Goal: Task Accomplishment & Management: Complete application form

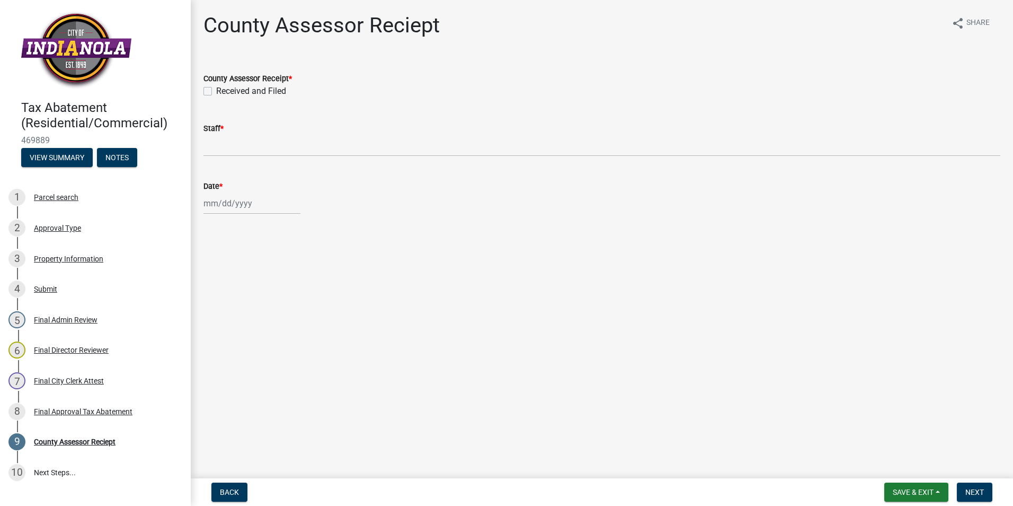
click at [214, 90] on div "Received and Filed" at bounding box center [602, 91] width 797 height 13
click at [216, 91] on label "Received and Filed" at bounding box center [251, 91] width 70 height 13
click at [216, 91] on input "Received and Filed" at bounding box center [219, 88] width 7 height 7
checkbox input "true"
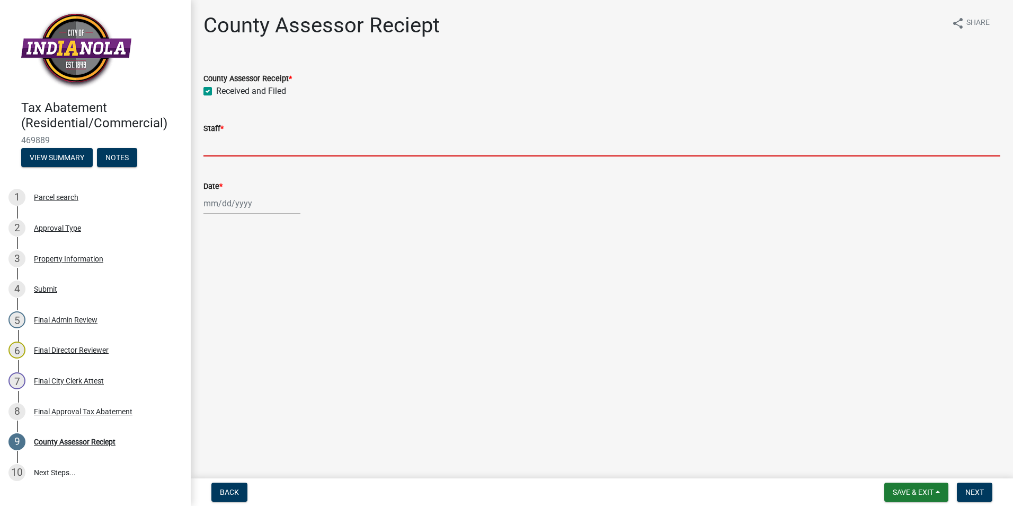
click at [237, 146] on input "Staff *" at bounding box center [602, 146] width 797 height 22
type input "[PERSON_NAME]"
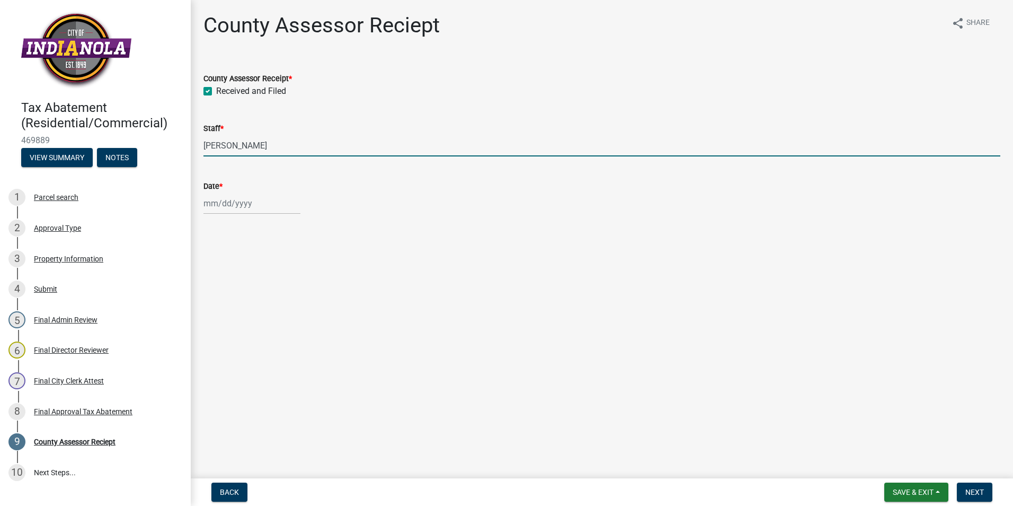
click at [255, 206] on div at bounding box center [252, 203] width 97 height 22
select select "9"
select select "2025"
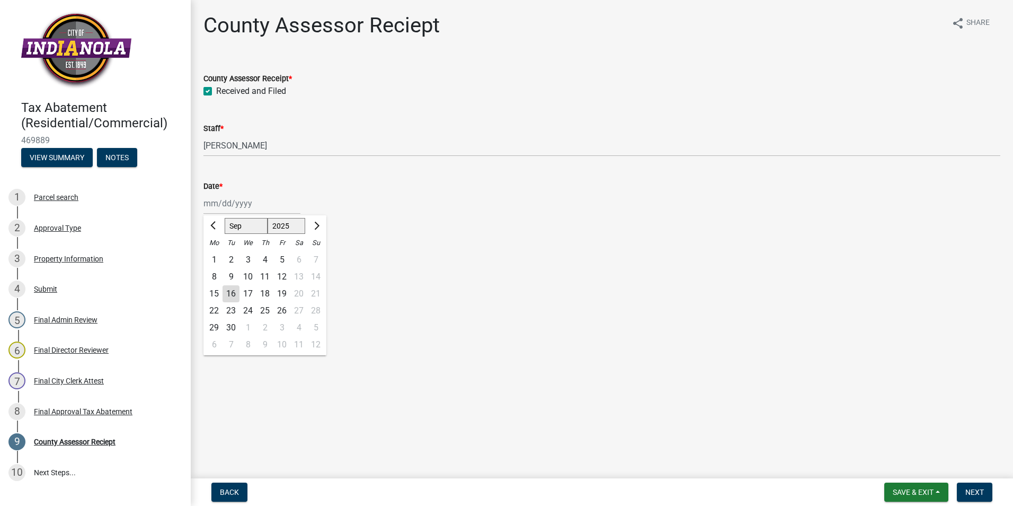
click at [232, 290] on div "16" at bounding box center [231, 293] width 17 height 17
type input "[DATE]"
click at [977, 490] on span "Next" at bounding box center [975, 492] width 19 height 8
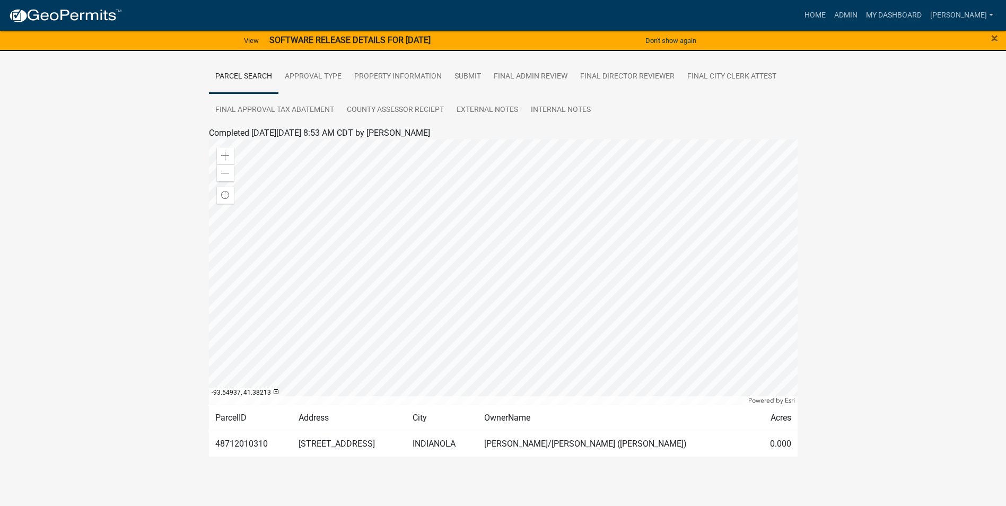
scroll to position [195, 0]
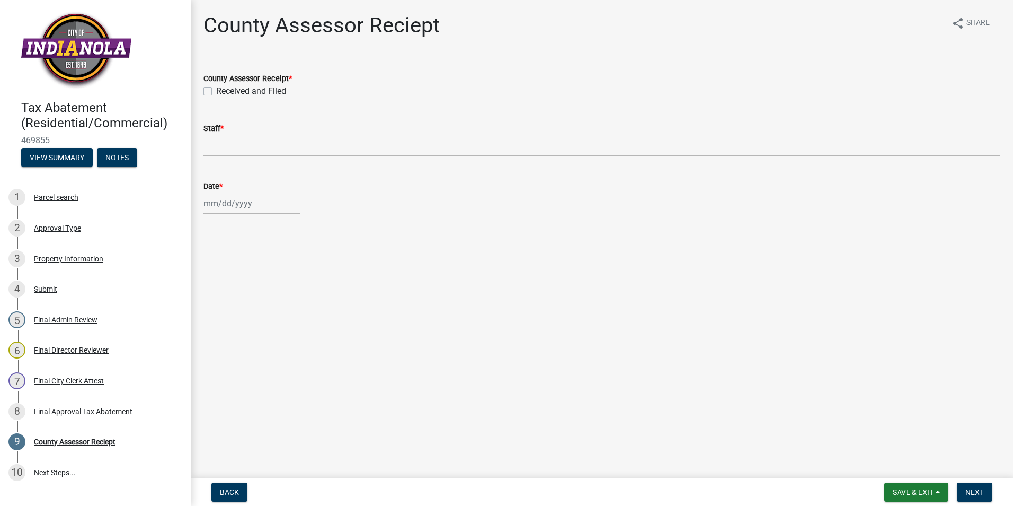
click at [216, 91] on label "Received and Filed" at bounding box center [251, 91] width 70 height 13
click at [216, 91] on input "Received and Filed" at bounding box center [219, 88] width 7 height 7
checkbox input "true"
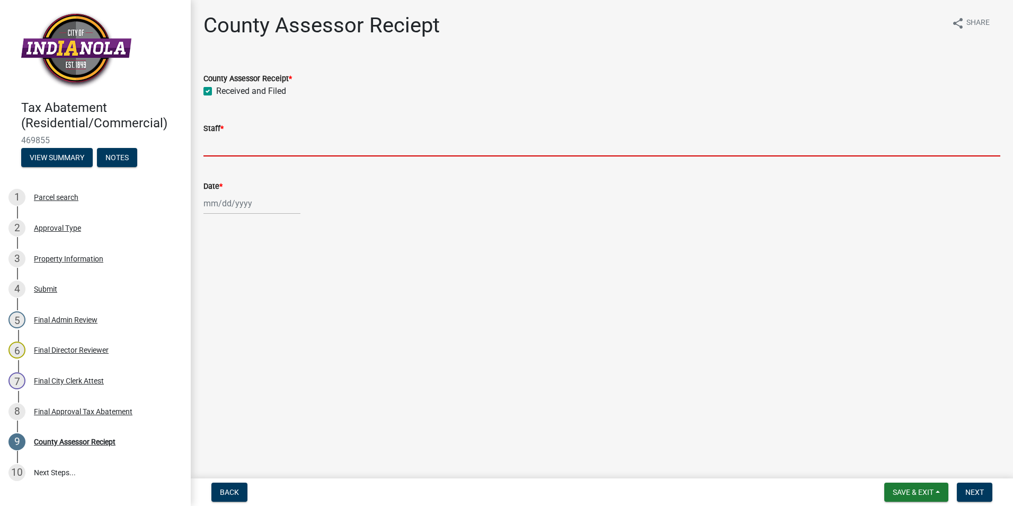
click at [233, 150] on input "Staff *" at bounding box center [602, 146] width 797 height 22
type input "[PERSON_NAME]"
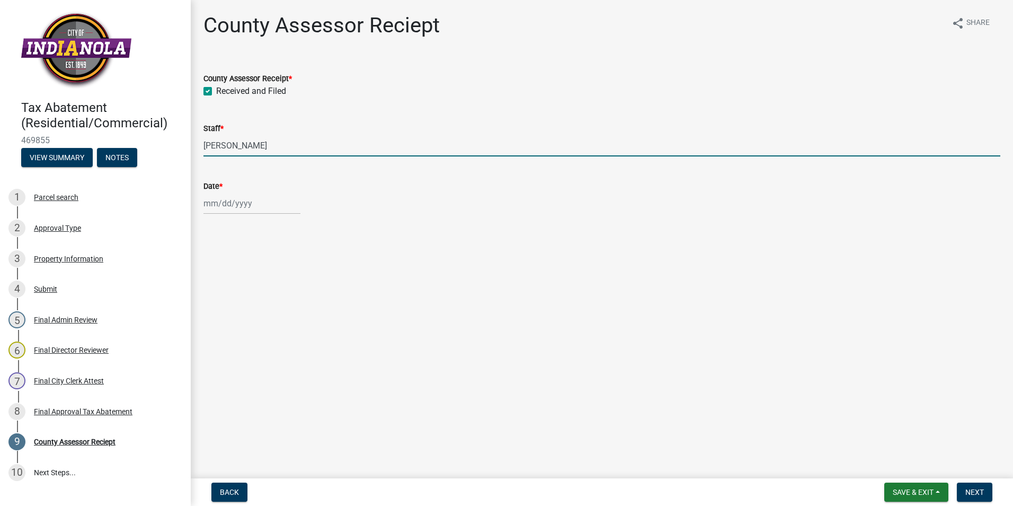
click at [248, 205] on div at bounding box center [252, 203] width 97 height 22
select select "9"
select select "2025"
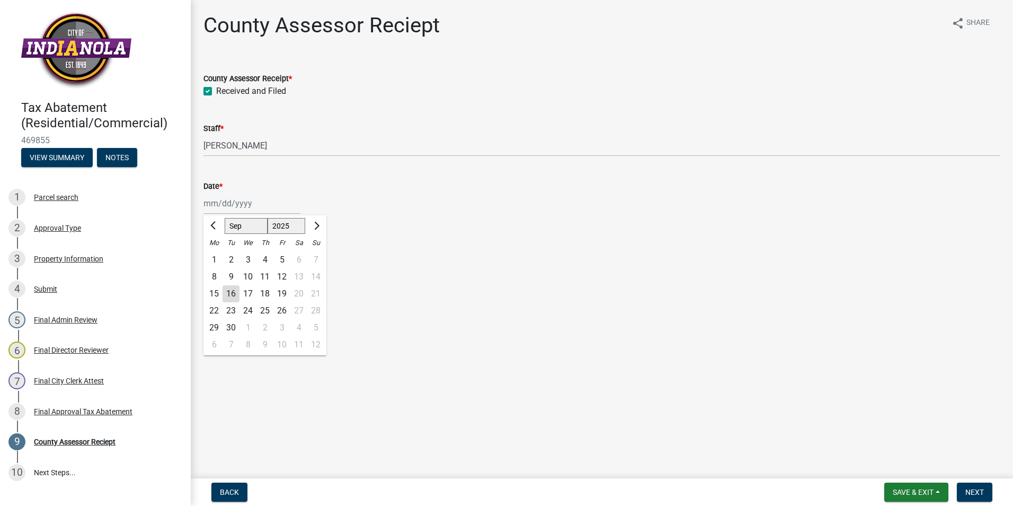
click at [228, 292] on div "16" at bounding box center [231, 293] width 17 height 17
type input "[DATE]"
click at [977, 488] on span "Next" at bounding box center [975, 492] width 19 height 8
click at [216, 92] on label "Received and Filed" at bounding box center [251, 91] width 70 height 13
click at [216, 92] on input "Received and Filed" at bounding box center [219, 88] width 7 height 7
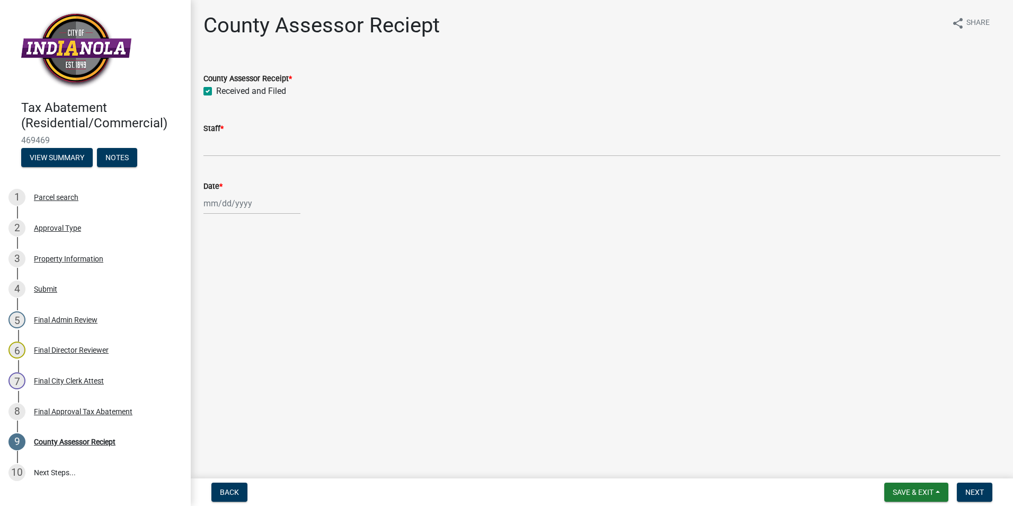
checkbox input "true"
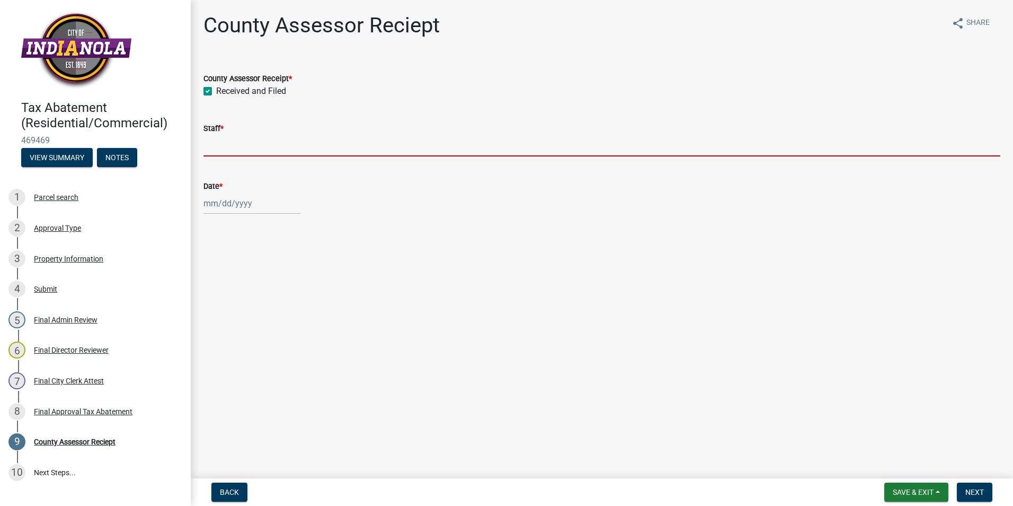
click at [258, 148] on input "Staff *" at bounding box center [602, 146] width 797 height 22
type input "[PERSON_NAME]"
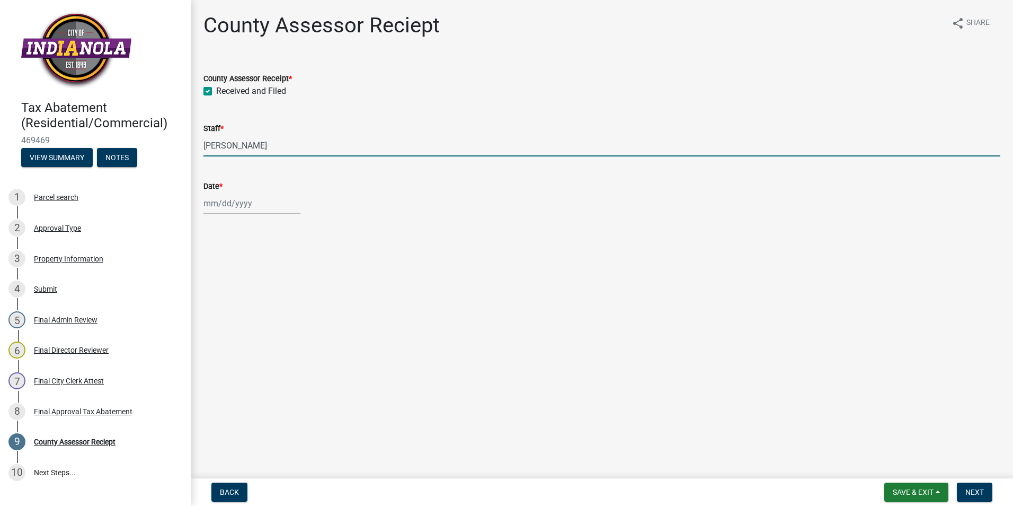
select select "9"
select select "2025"
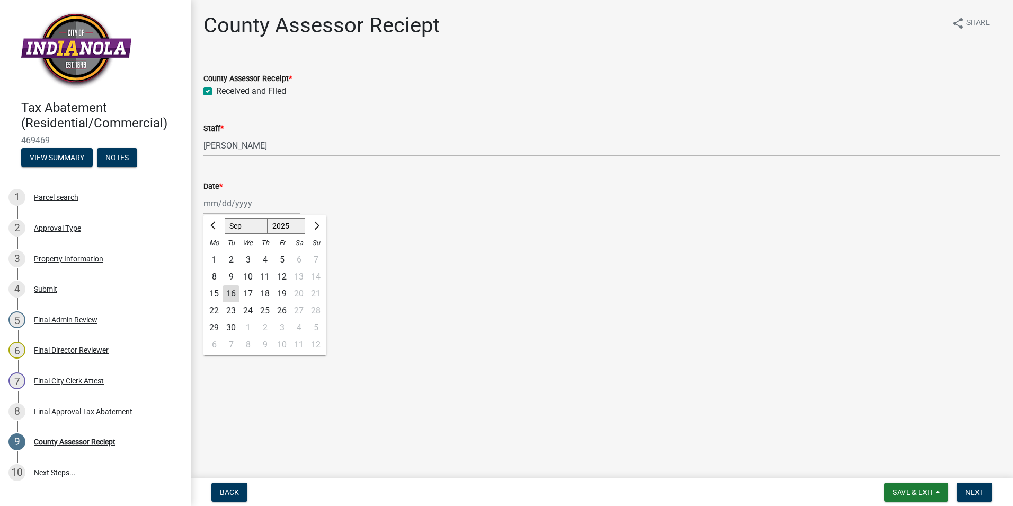
click at [259, 203] on div "Jan Feb Mar Apr May Jun Jul Aug Sep Oct Nov Dec 1525 1526 1527 1528 1529 1530 1…" at bounding box center [252, 203] width 97 height 22
click at [231, 289] on div "16" at bounding box center [231, 293] width 17 height 17
type input "[DATE]"
click at [973, 490] on span "Next" at bounding box center [975, 492] width 19 height 8
click at [216, 91] on label "Received and Filed" at bounding box center [251, 91] width 70 height 13
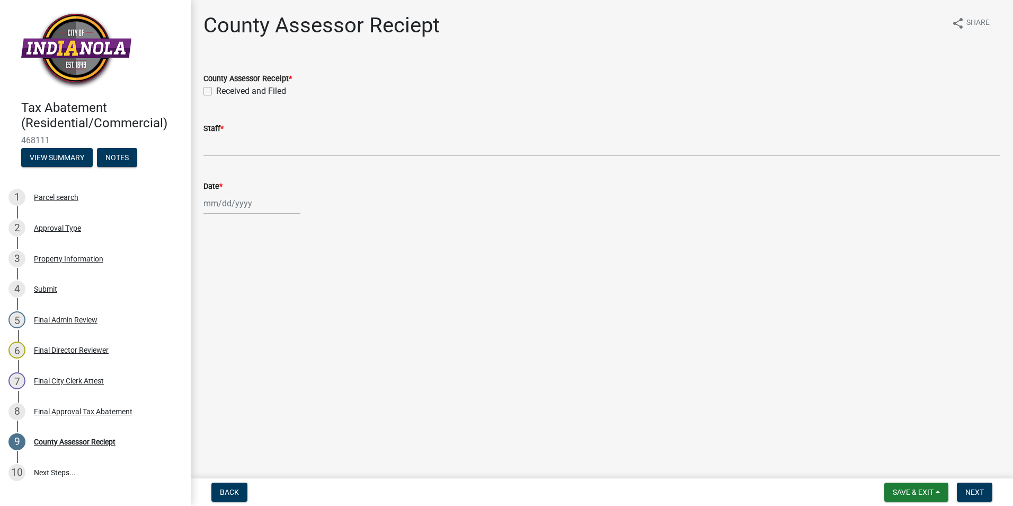
click at [216, 91] on input "Received and Filed" at bounding box center [219, 88] width 7 height 7
checkbox input "true"
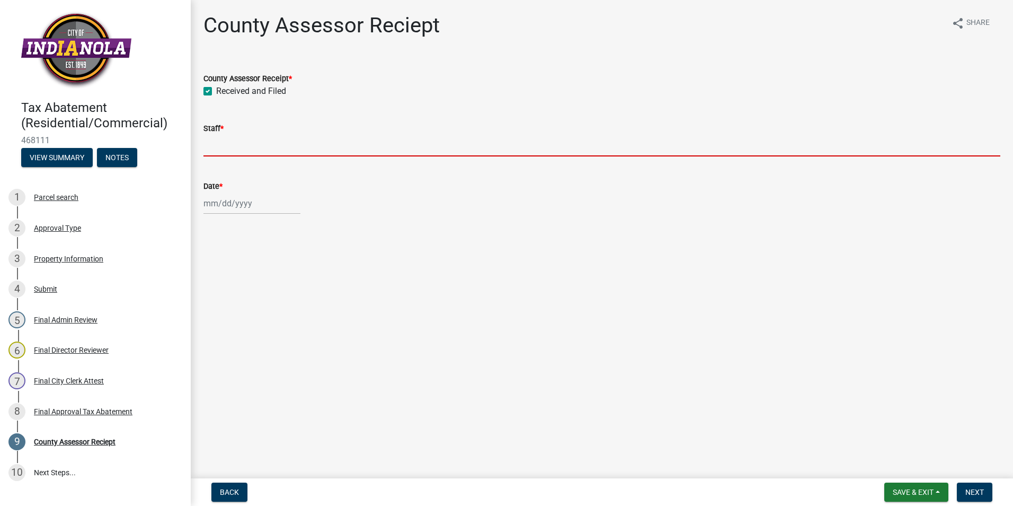
click at [231, 145] on input "Staff *" at bounding box center [602, 146] width 797 height 22
type input "[PERSON_NAME]"
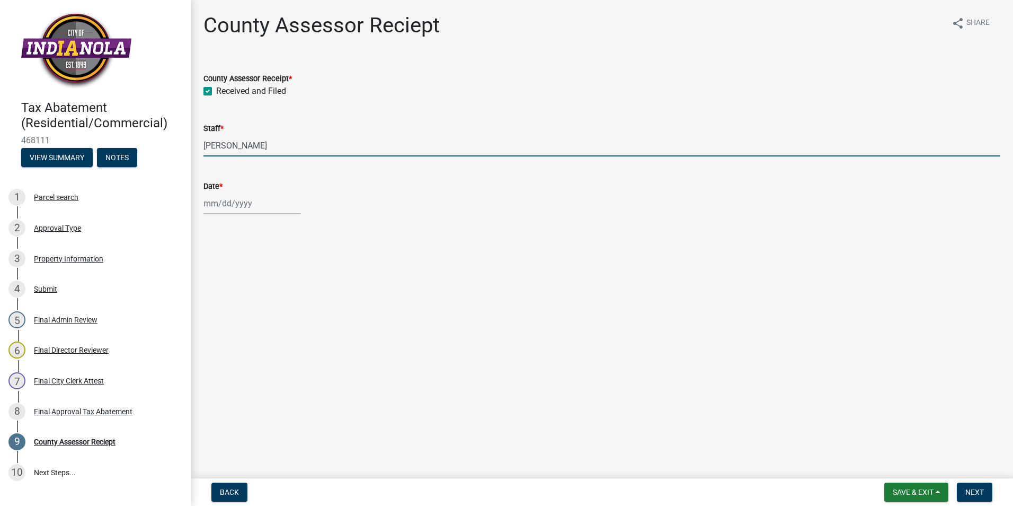
click at [251, 204] on div at bounding box center [252, 203] width 97 height 22
select select "9"
select select "2025"
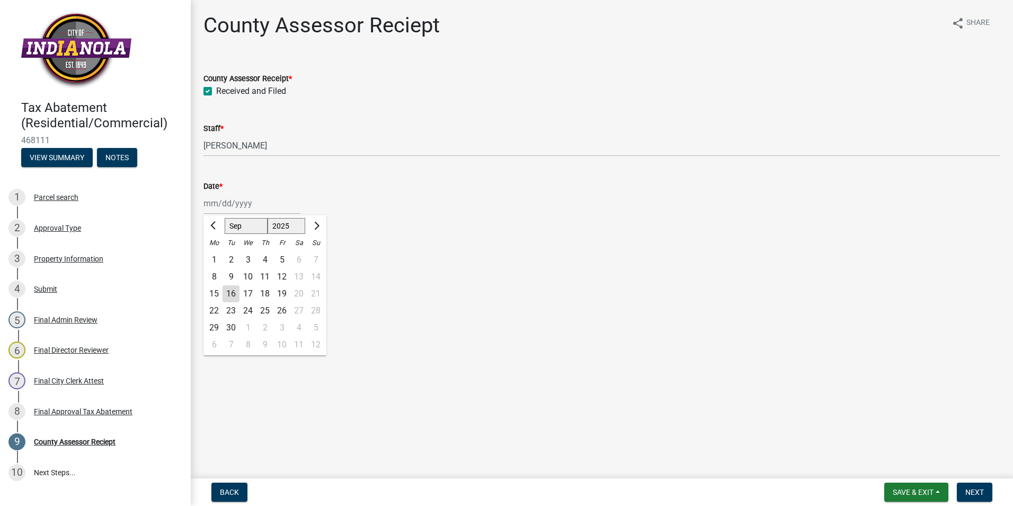
click at [229, 292] on div "16" at bounding box center [231, 293] width 17 height 17
type input "[DATE]"
click at [971, 491] on span "Next" at bounding box center [975, 492] width 19 height 8
click at [216, 90] on label "Received and Filed" at bounding box center [251, 91] width 70 height 13
click at [216, 90] on input "Received and Filed" at bounding box center [219, 88] width 7 height 7
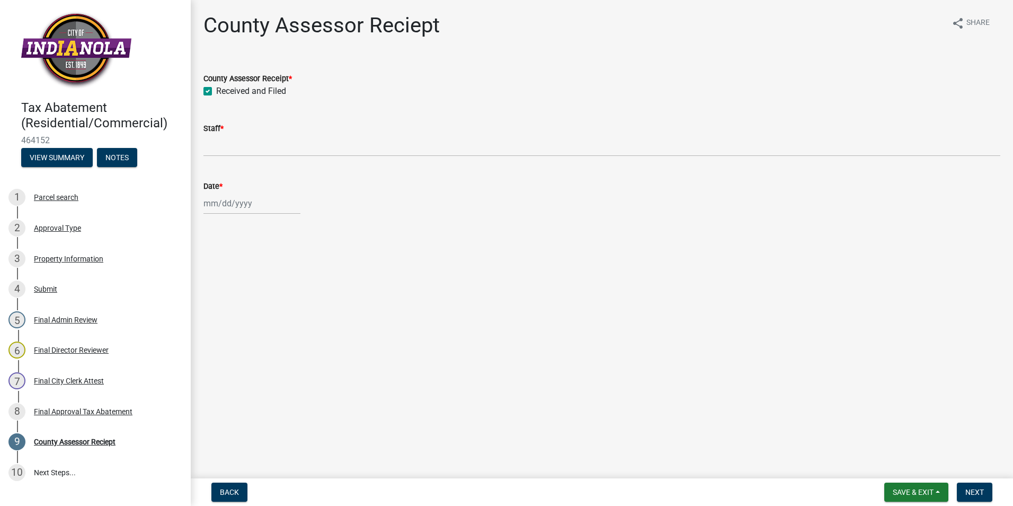
checkbox input "true"
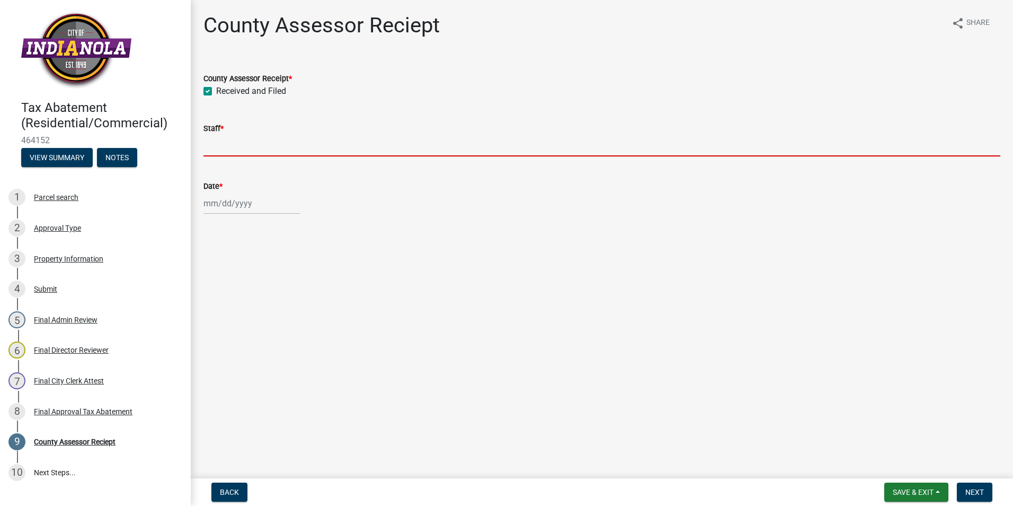
click at [245, 144] on input "Staff *" at bounding box center [602, 146] width 797 height 22
type input "[PERSON_NAME]"
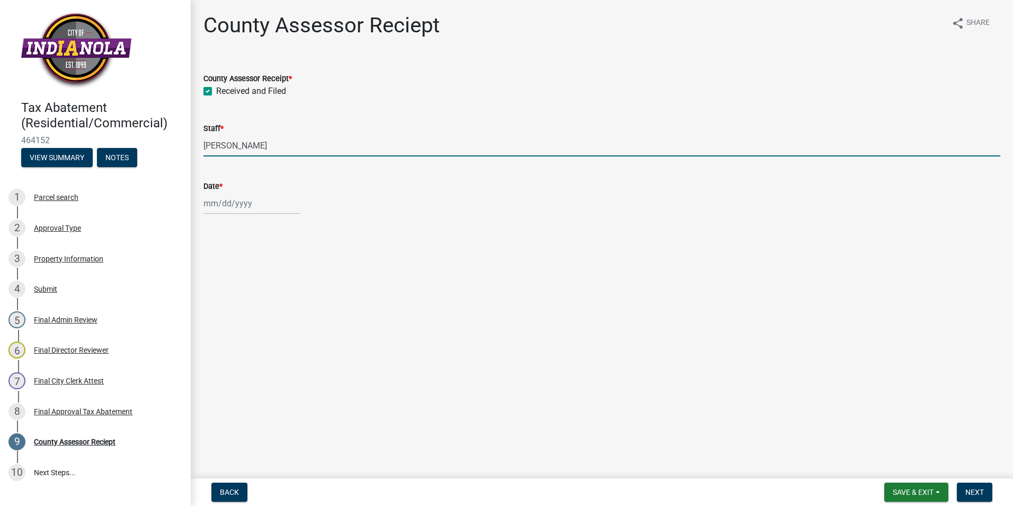
click at [250, 205] on div at bounding box center [252, 203] width 97 height 22
select select "9"
select select "2025"
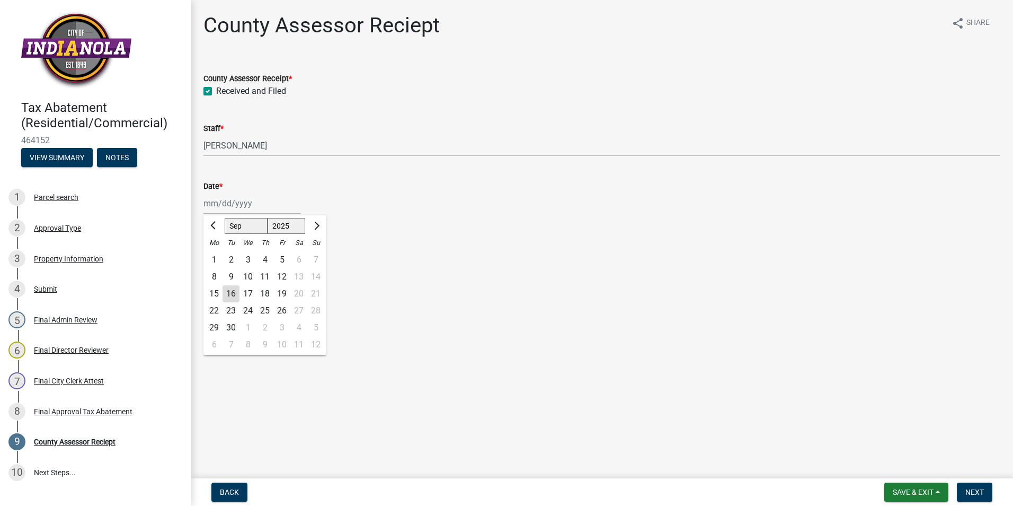
click at [228, 293] on div "16" at bounding box center [231, 293] width 17 height 17
type input "[DATE]"
click at [976, 493] on span "Next" at bounding box center [975, 492] width 19 height 8
click at [216, 90] on label "Received and Filed" at bounding box center [251, 91] width 70 height 13
click at [216, 90] on input "Received and Filed" at bounding box center [219, 88] width 7 height 7
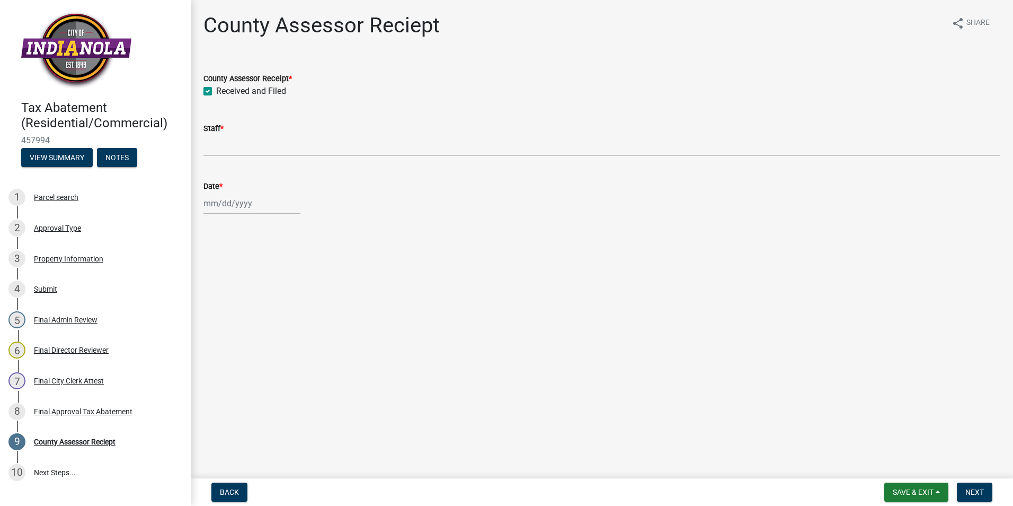
checkbox input "true"
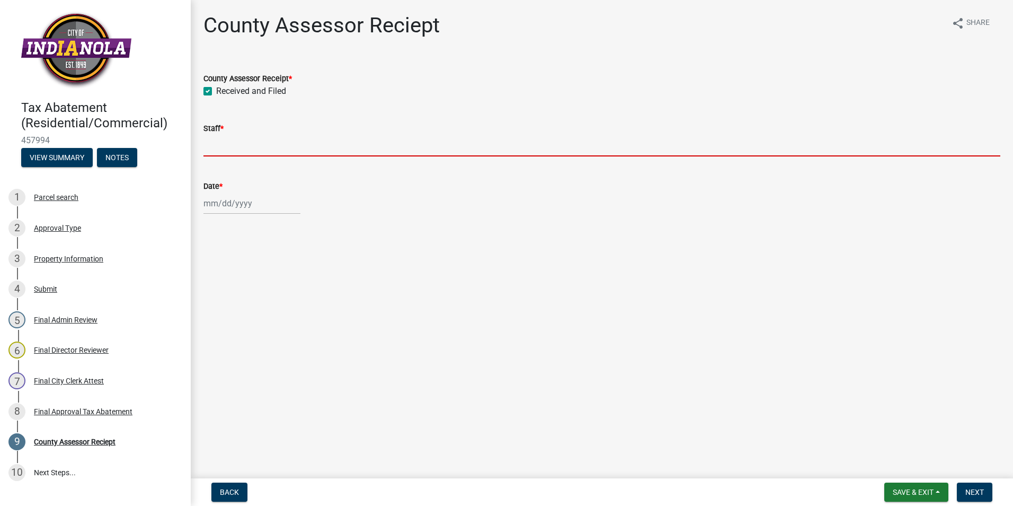
click at [248, 145] on input "Staff *" at bounding box center [602, 146] width 797 height 22
type input "[PERSON_NAME]"
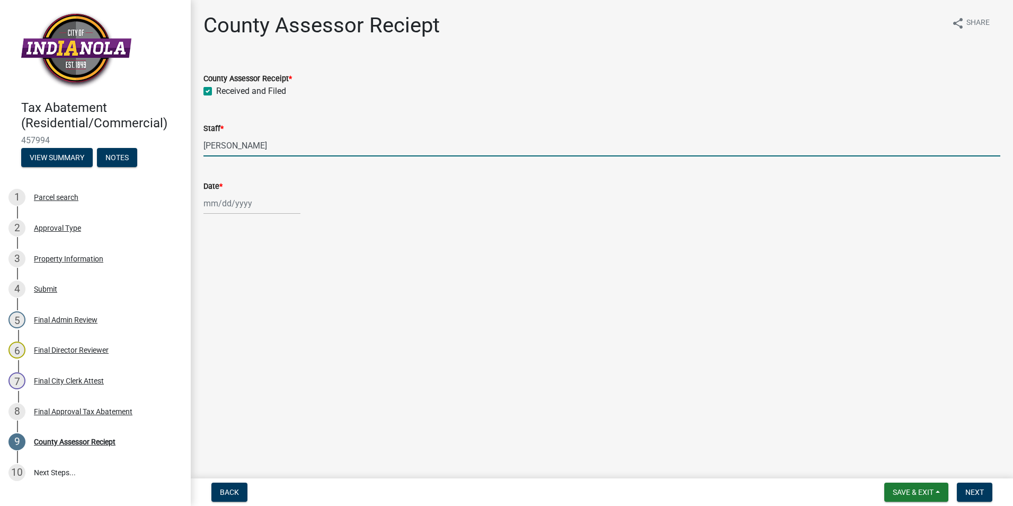
select select "9"
select select "2025"
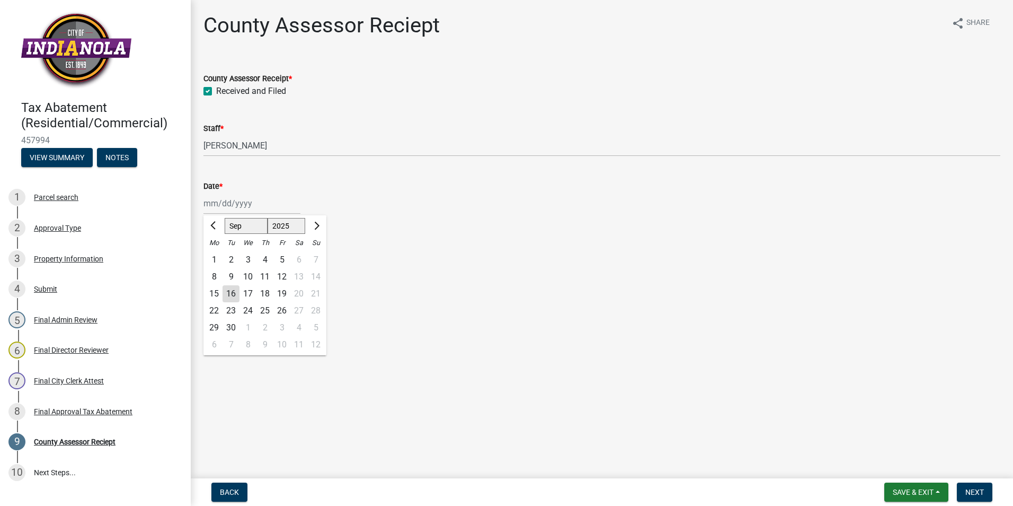
click at [246, 205] on div "[PERSON_NAME] Feb Mar Apr [PERSON_NAME][DATE] Oct Nov [DATE] 1526 1527 1528 152…" at bounding box center [252, 203] width 97 height 22
click at [230, 291] on div "16" at bounding box center [231, 293] width 17 height 17
type input "[DATE]"
click at [974, 493] on span "Next" at bounding box center [975, 492] width 19 height 8
click at [216, 89] on label "Received and Filed" at bounding box center [251, 91] width 70 height 13
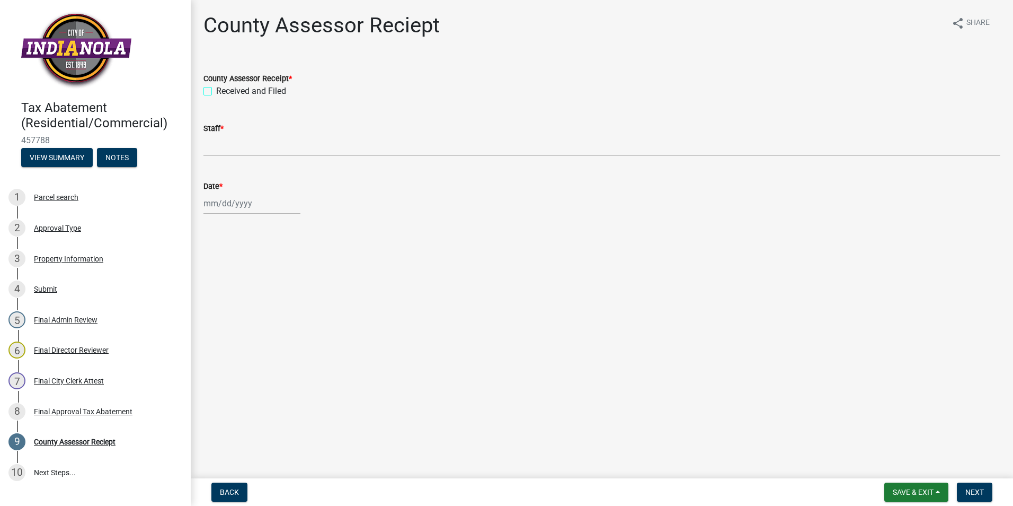
click at [216, 89] on input "Received and Filed" at bounding box center [219, 88] width 7 height 7
checkbox input "true"
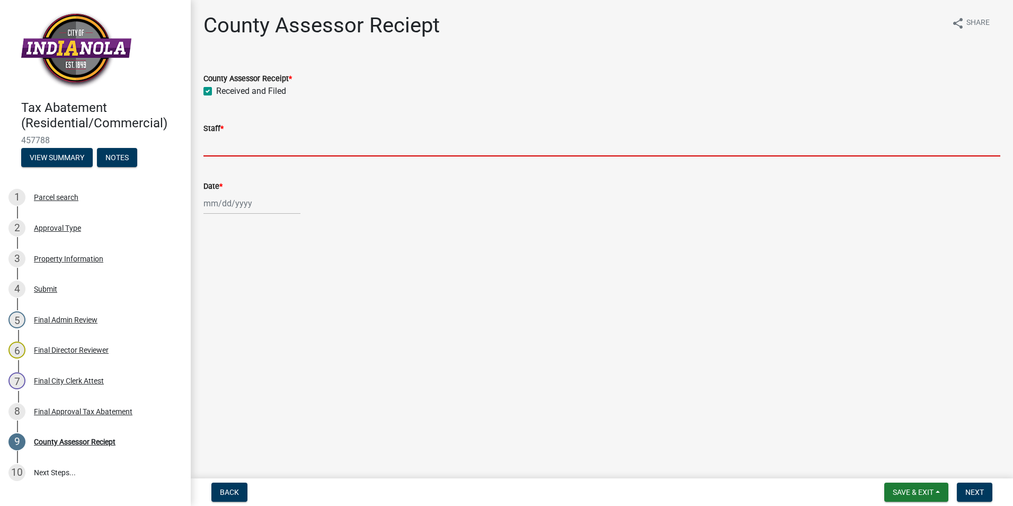
click at [249, 146] on input "Staff *" at bounding box center [602, 146] width 797 height 22
type input "[PERSON_NAME]"
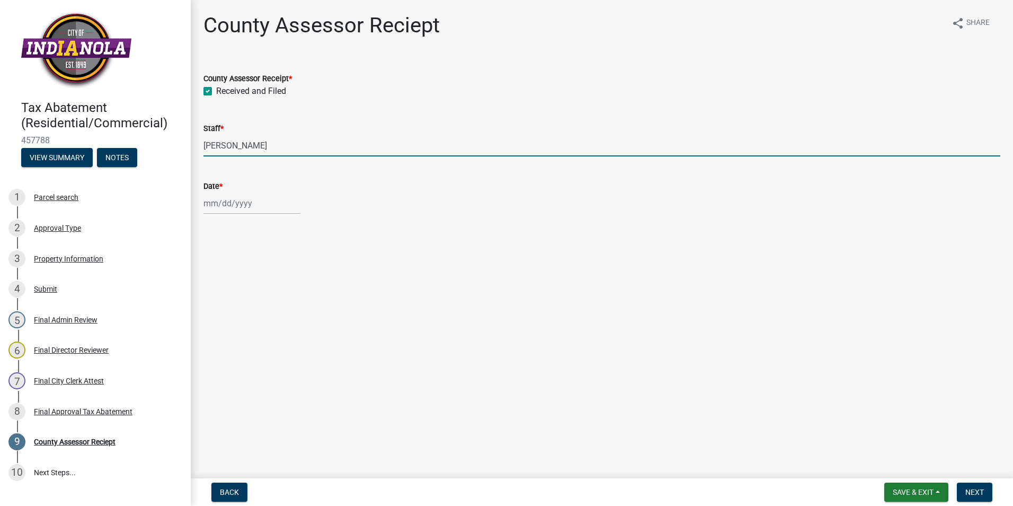
select select "9"
select select "2025"
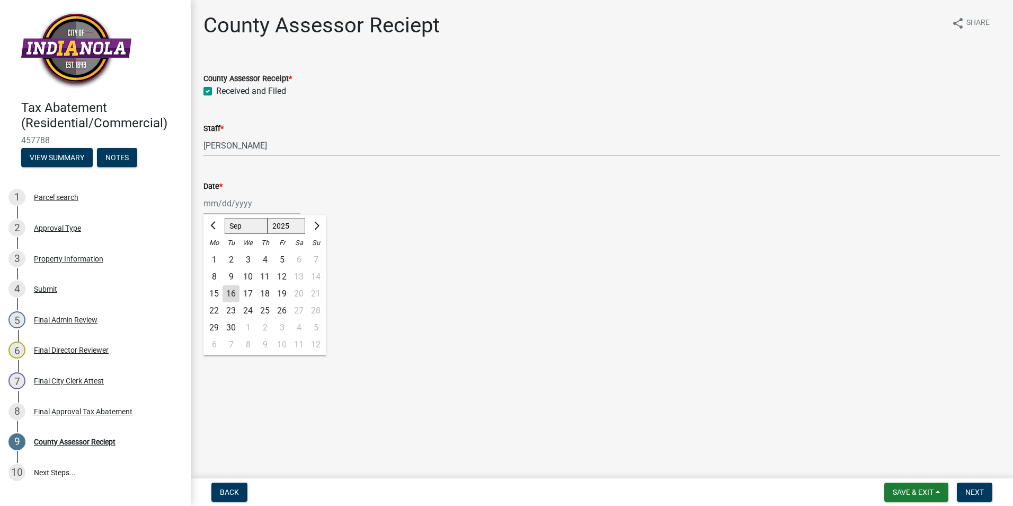
click at [251, 204] on div "Jan Feb Mar Apr May Jun Jul Aug Sep Oct Nov Dec 1525 1526 1527 1528 1529 1530 1…" at bounding box center [252, 203] width 97 height 22
click at [233, 291] on div "16" at bounding box center [231, 293] width 17 height 17
type input "[DATE]"
click at [978, 491] on span "Next" at bounding box center [975, 492] width 19 height 8
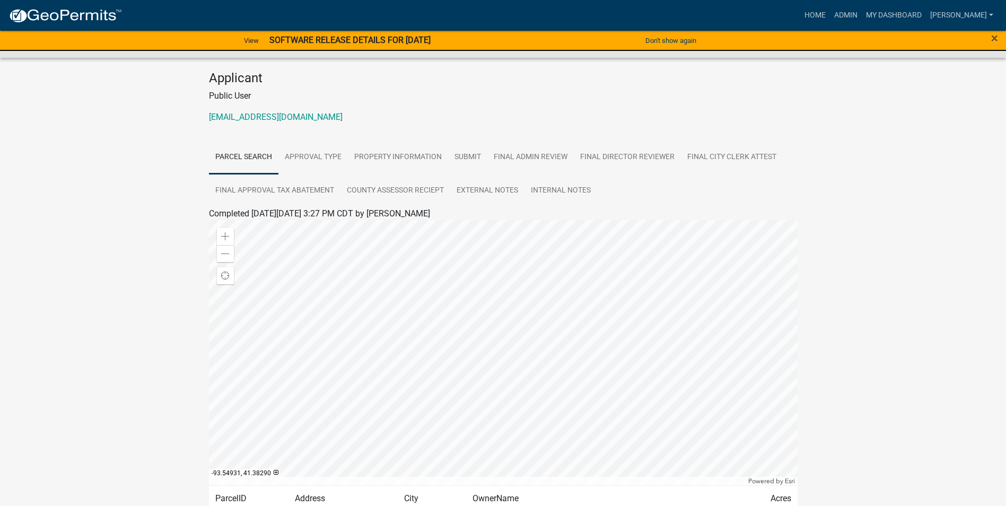
scroll to position [176, 0]
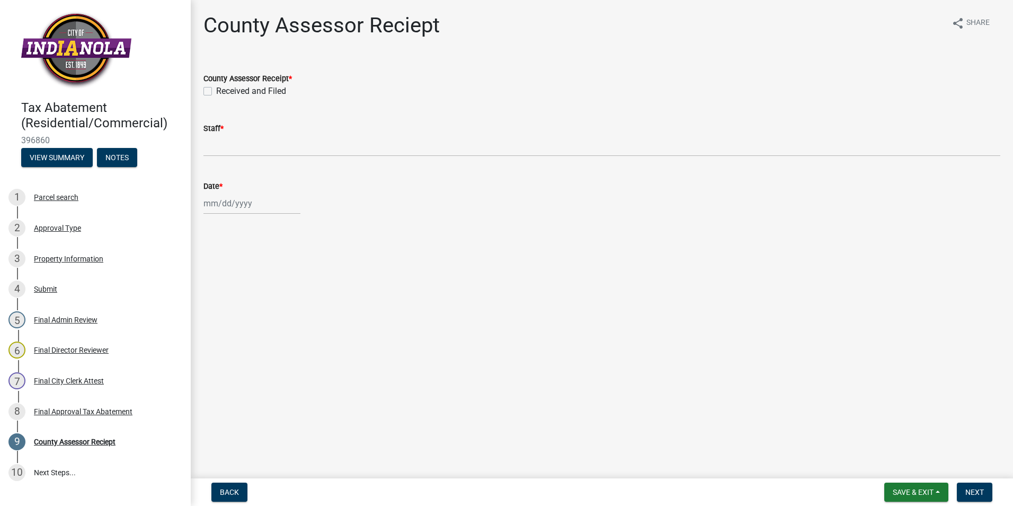
click at [216, 91] on label "Received and Filed" at bounding box center [251, 91] width 70 height 13
click at [216, 91] on input "Received and Filed" at bounding box center [219, 88] width 7 height 7
checkbox input "true"
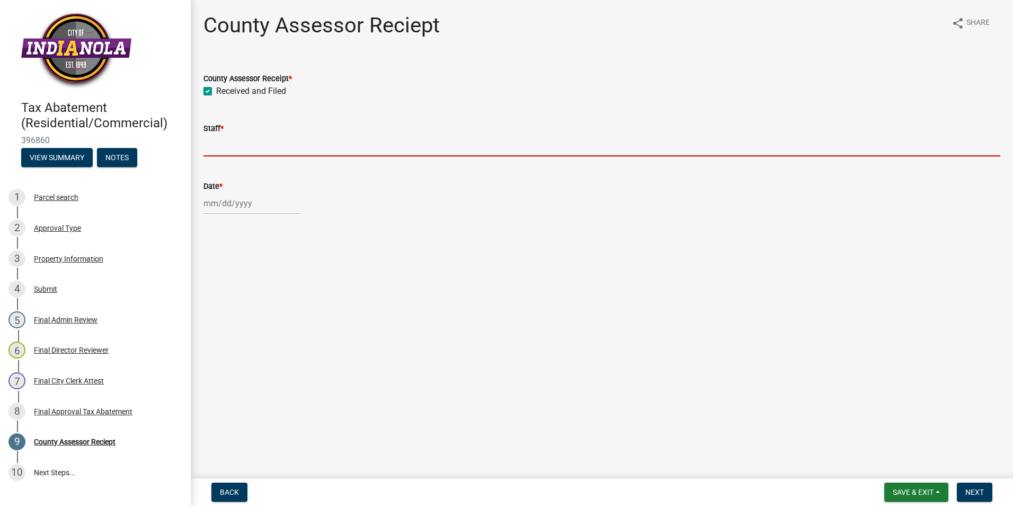
click at [236, 145] on input "Staff *" at bounding box center [602, 146] width 797 height 22
type input "[PERSON_NAME]"
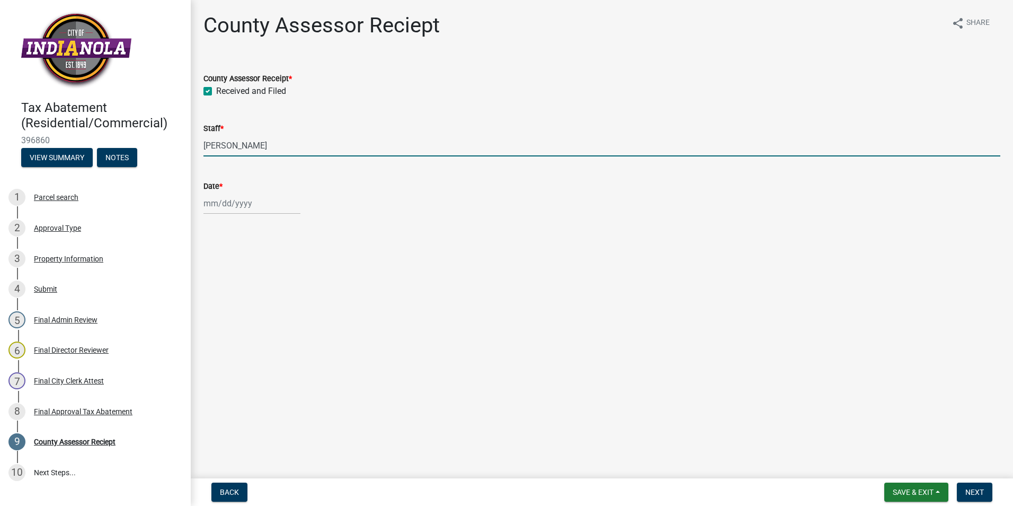
click at [240, 207] on div at bounding box center [252, 203] width 97 height 22
select select "9"
select select "2025"
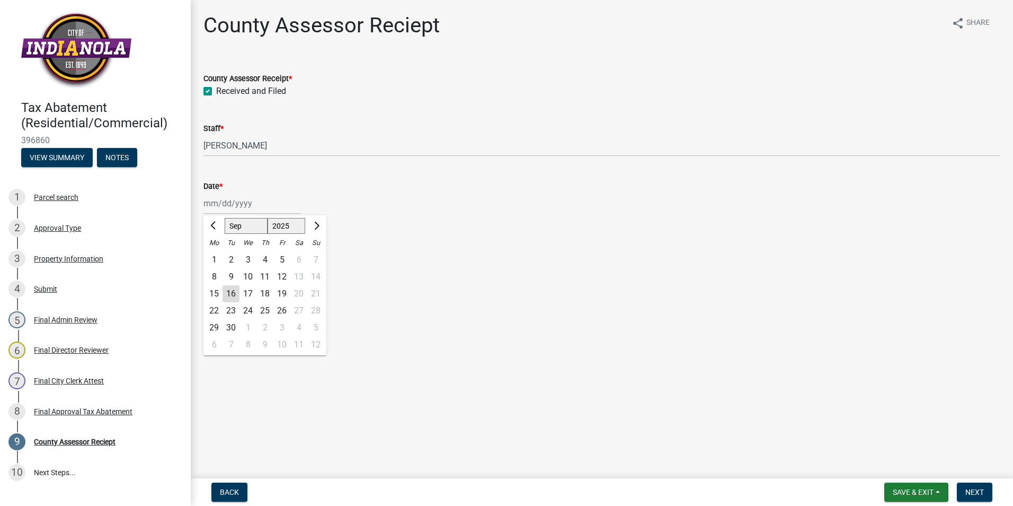
click at [230, 292] on div "16" at bounding box center [231, 293] width 17 height 17
type input "[DATE]"
click at [978, 489] on span "Next" at bounding box center [975, 492] width 19 height 8
